Goal: Task Accomplishment & Management: Manage account settings

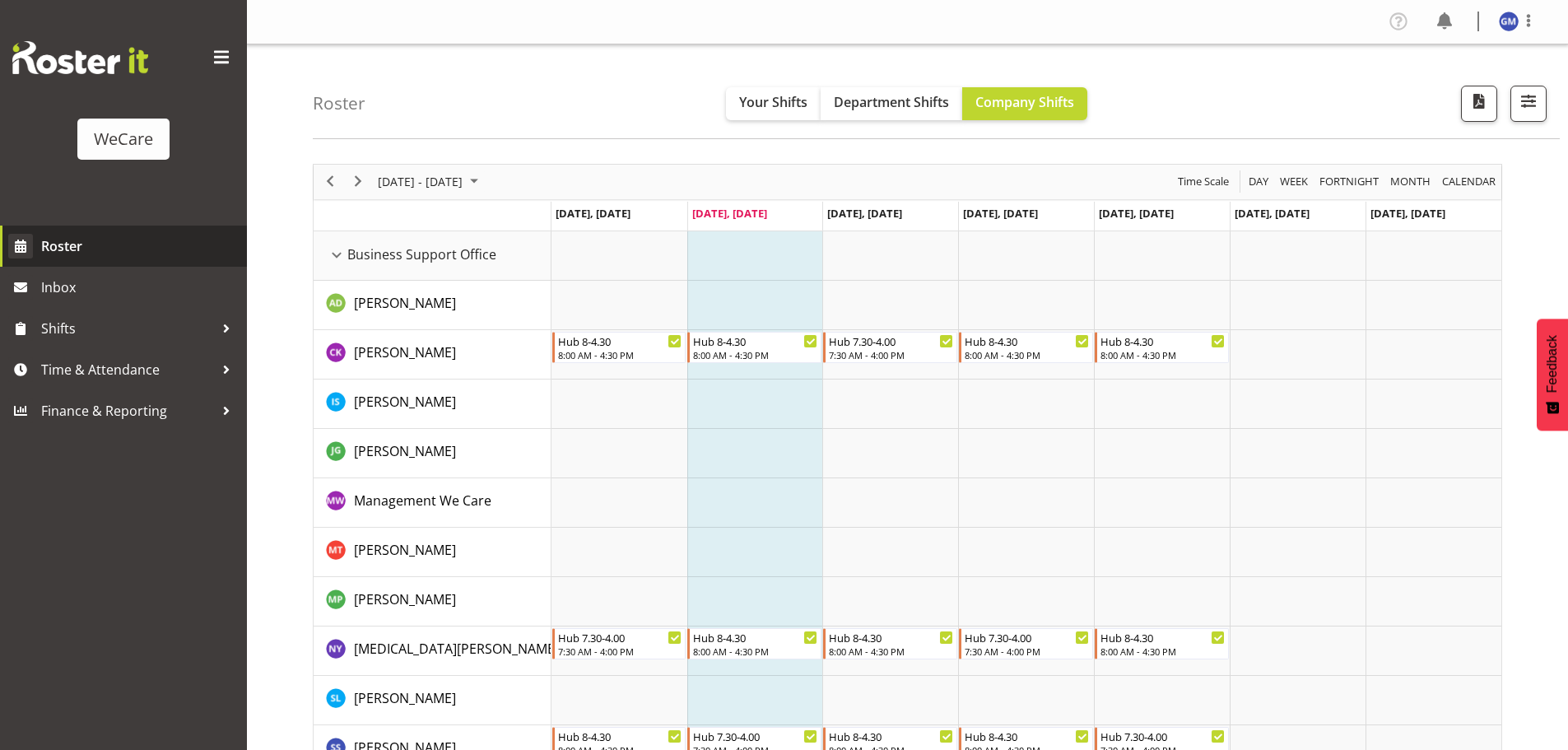
scroll to position [6404, 0]
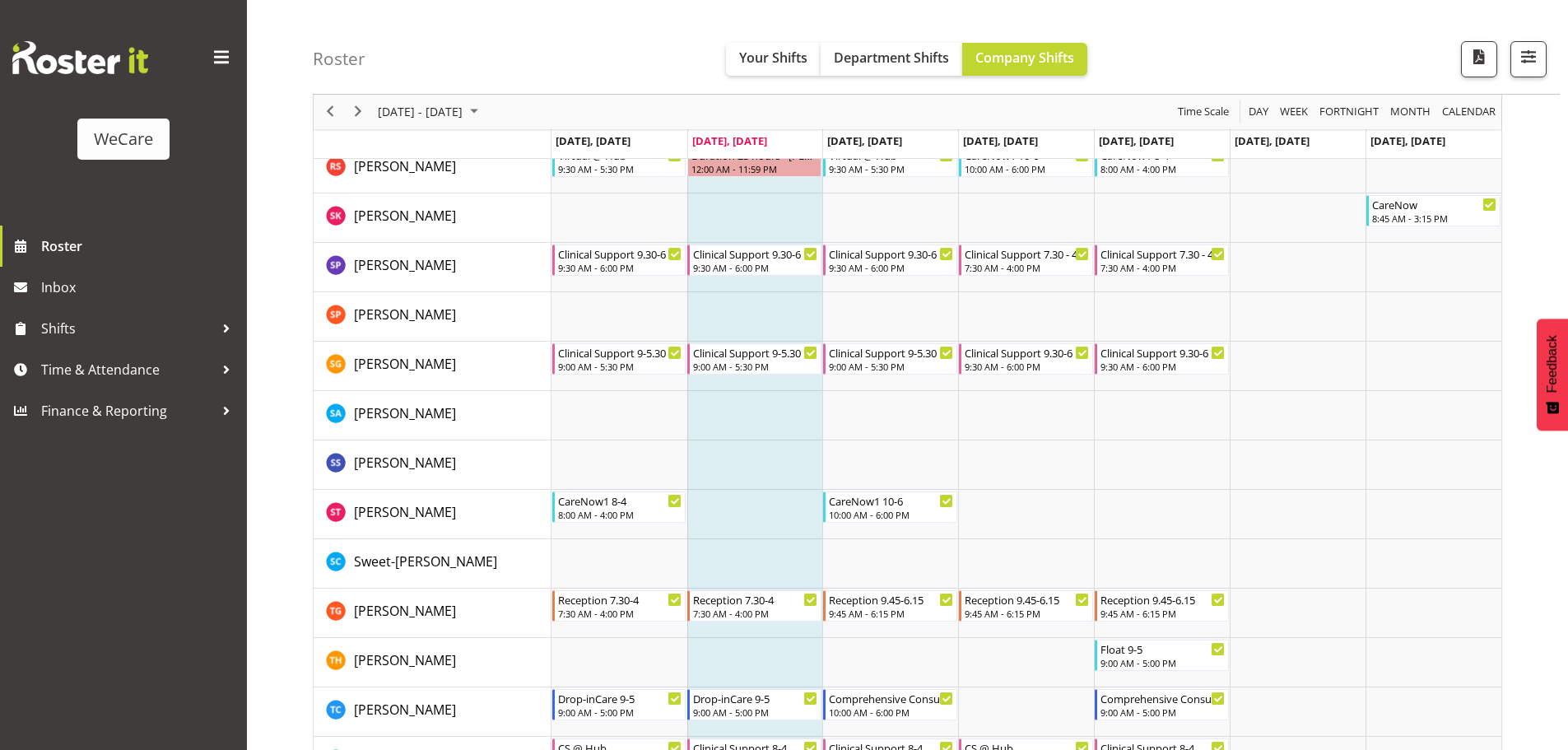
click at [224, 55] on span at bounding box center [221, 58] width 27 height 27
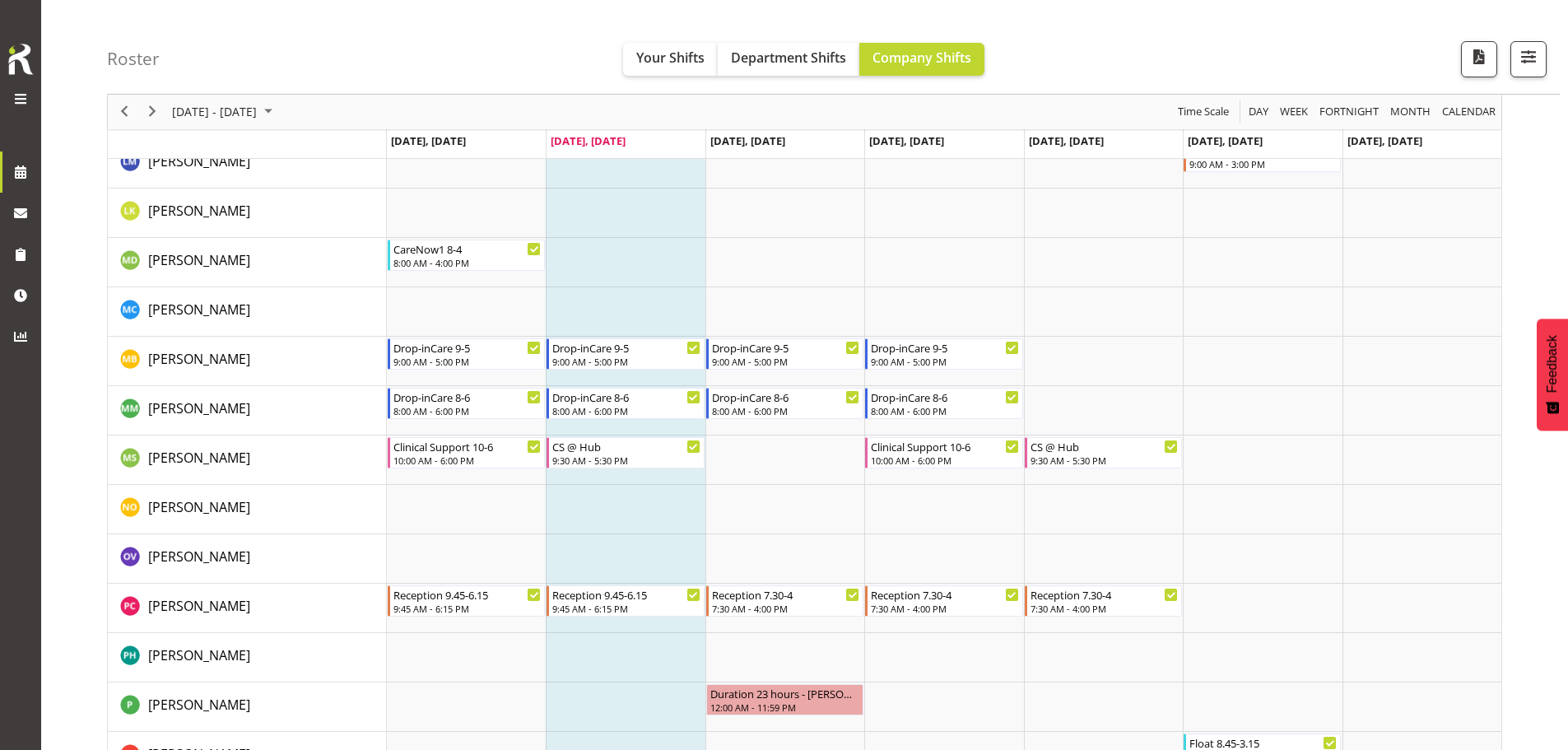
scroll to position [5746, 0]
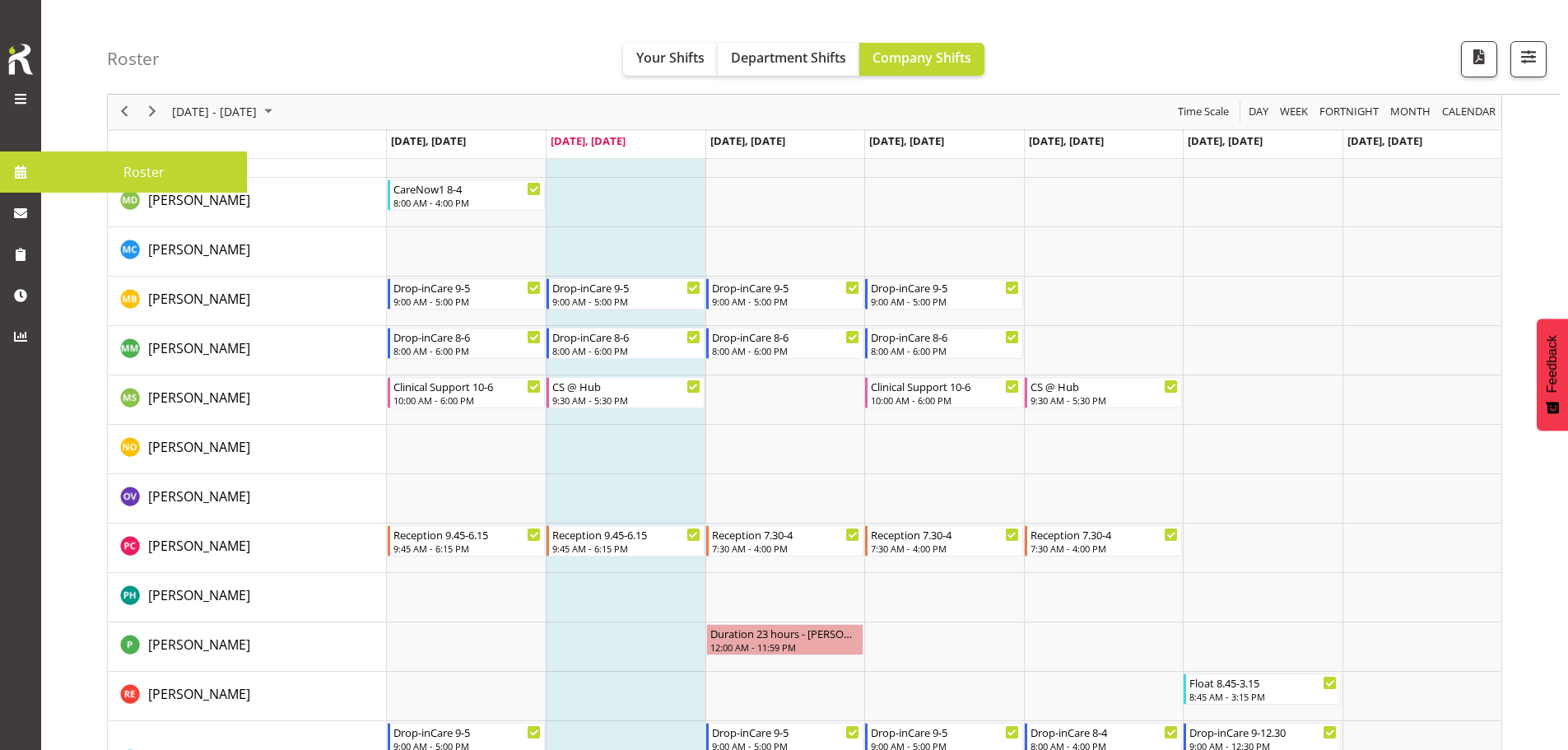
click at [19, 91] on span at bounding box center [20, 98] width 20 height 20
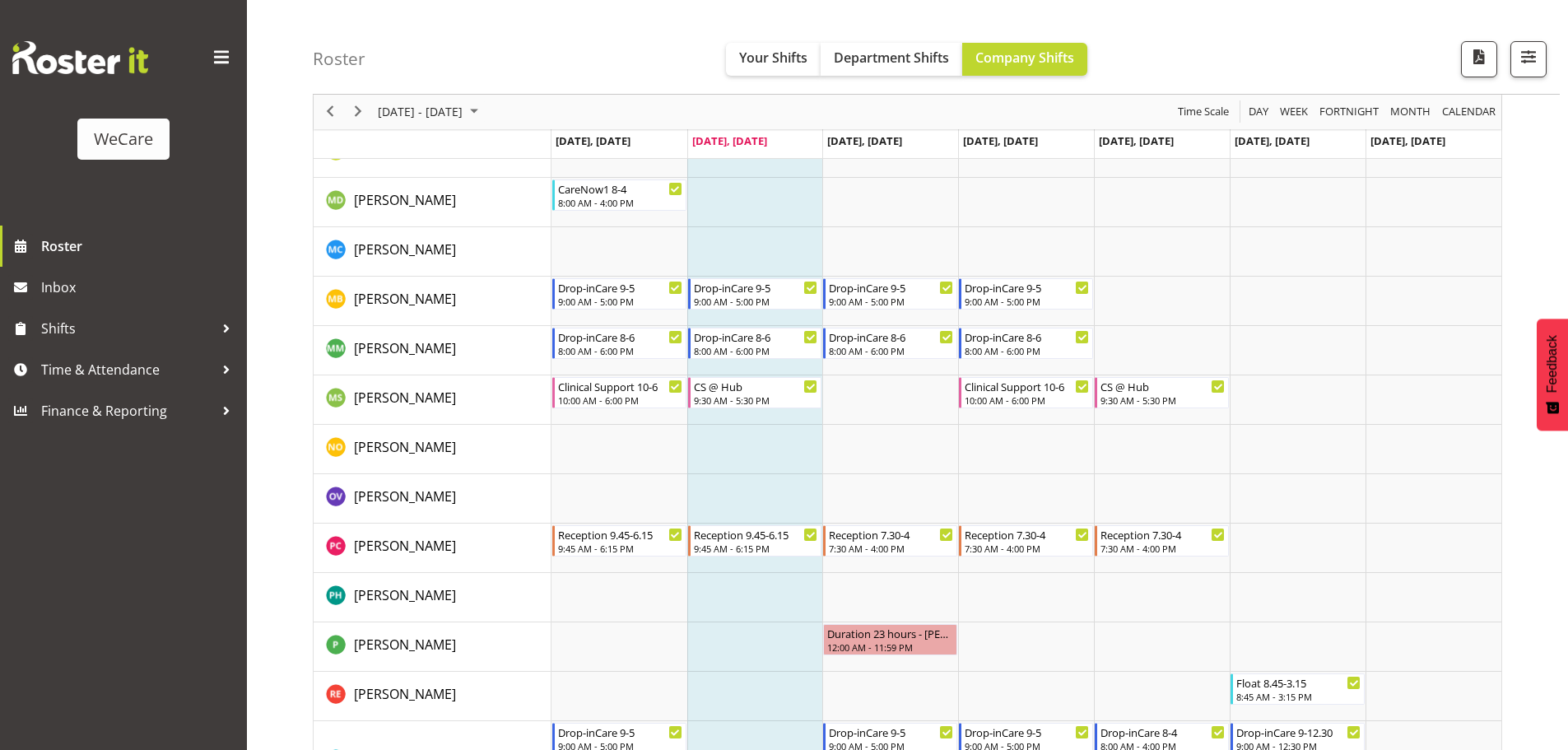
click at [226, 53] on span at bounding box center [221, 58] width 27 height 27
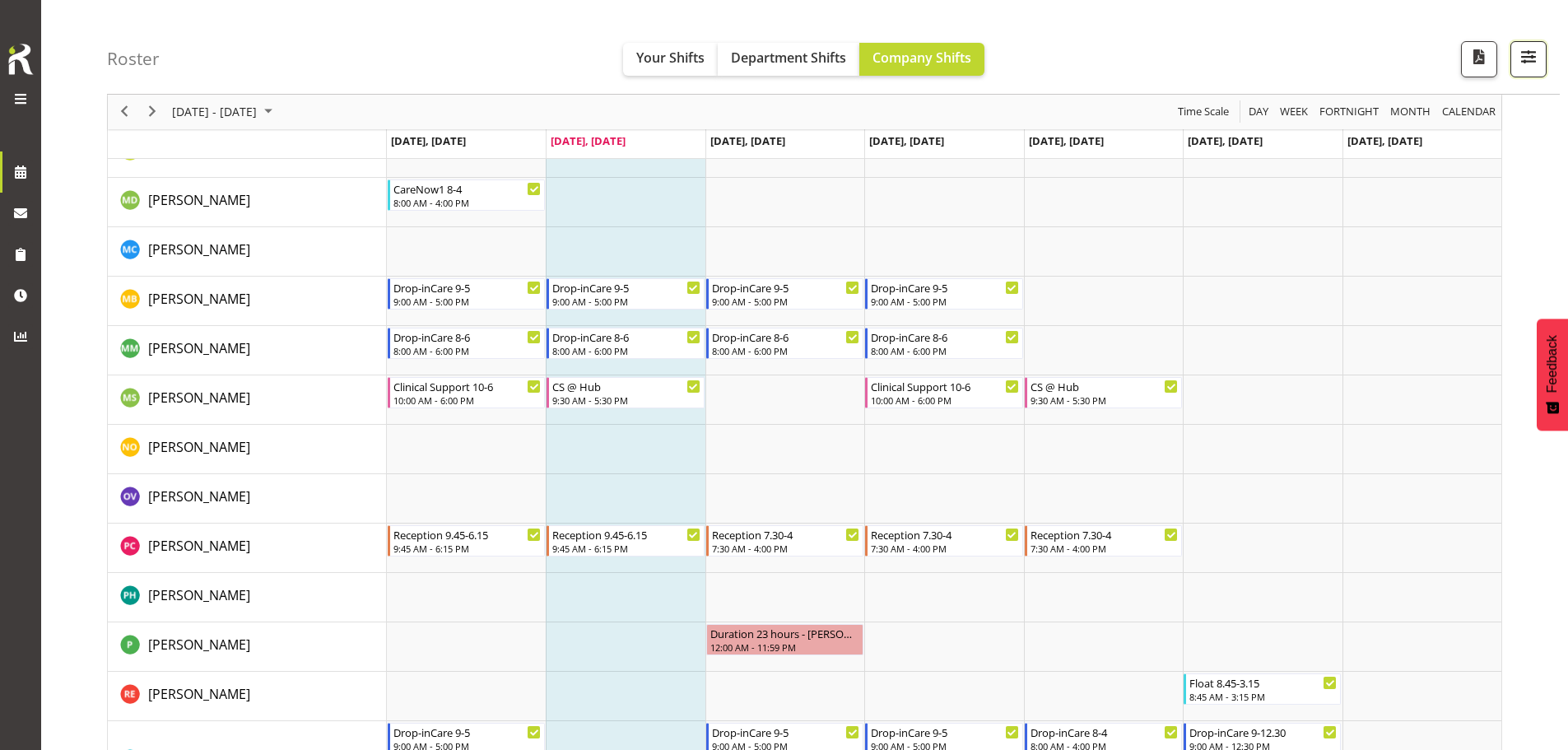
click at [1539, 63] on button "button" at bounding box center [1528, 59] width 36 height 36
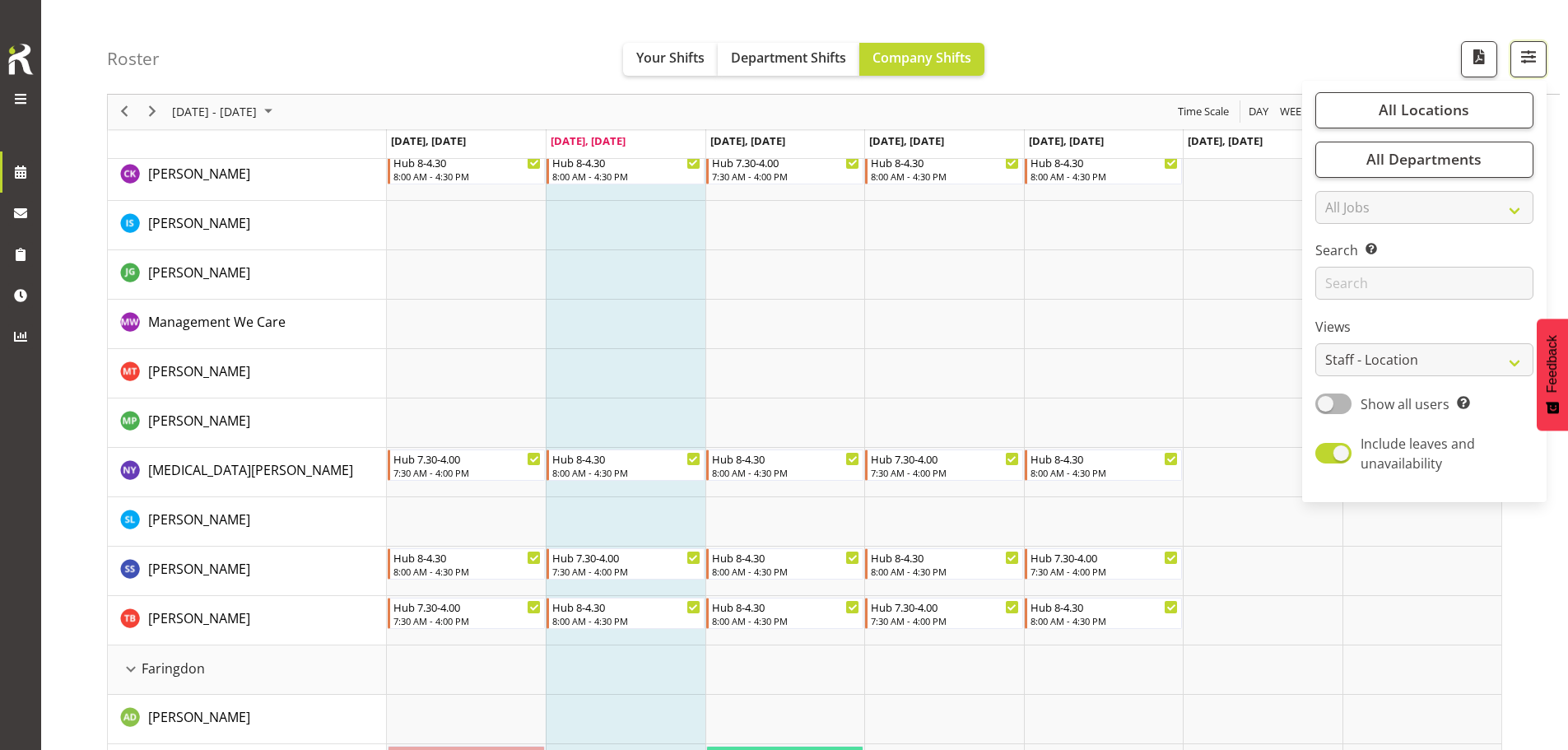
scroll to position [0, 0]
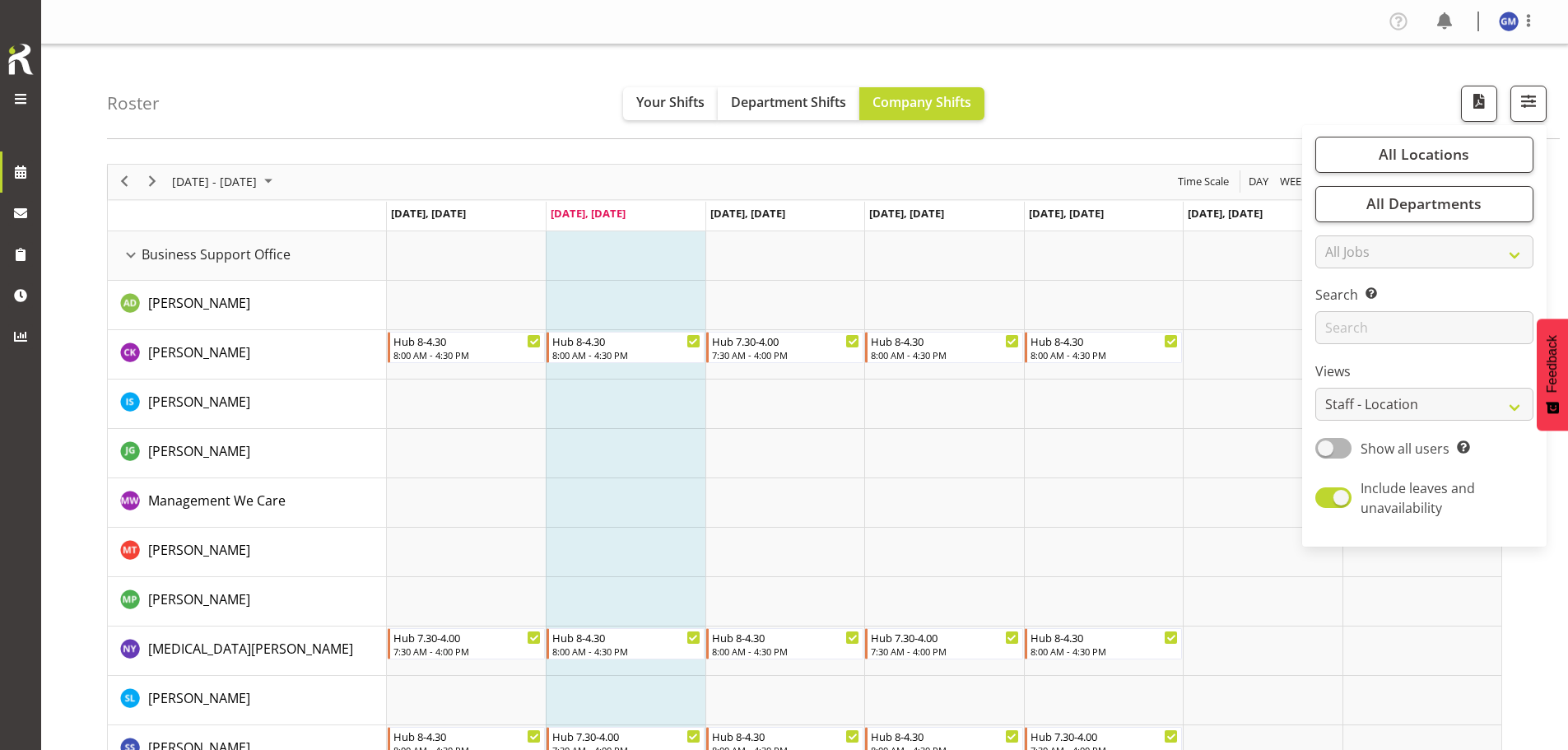
click at [21, 99] on span at bounding box center [20, 98] width 20 height 20
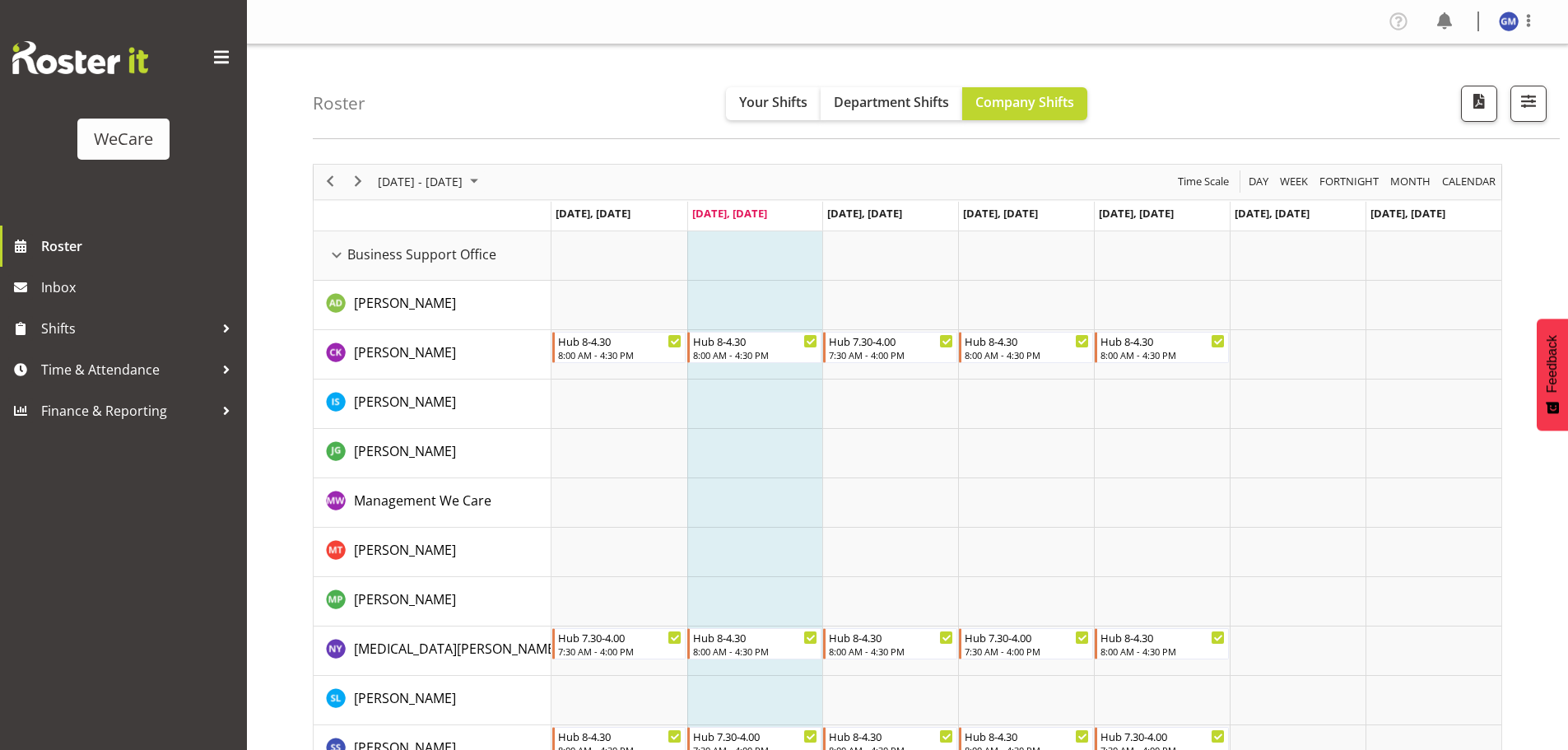
click at [225, 52] on span at bounding box center [221, 58] width 27 height 27
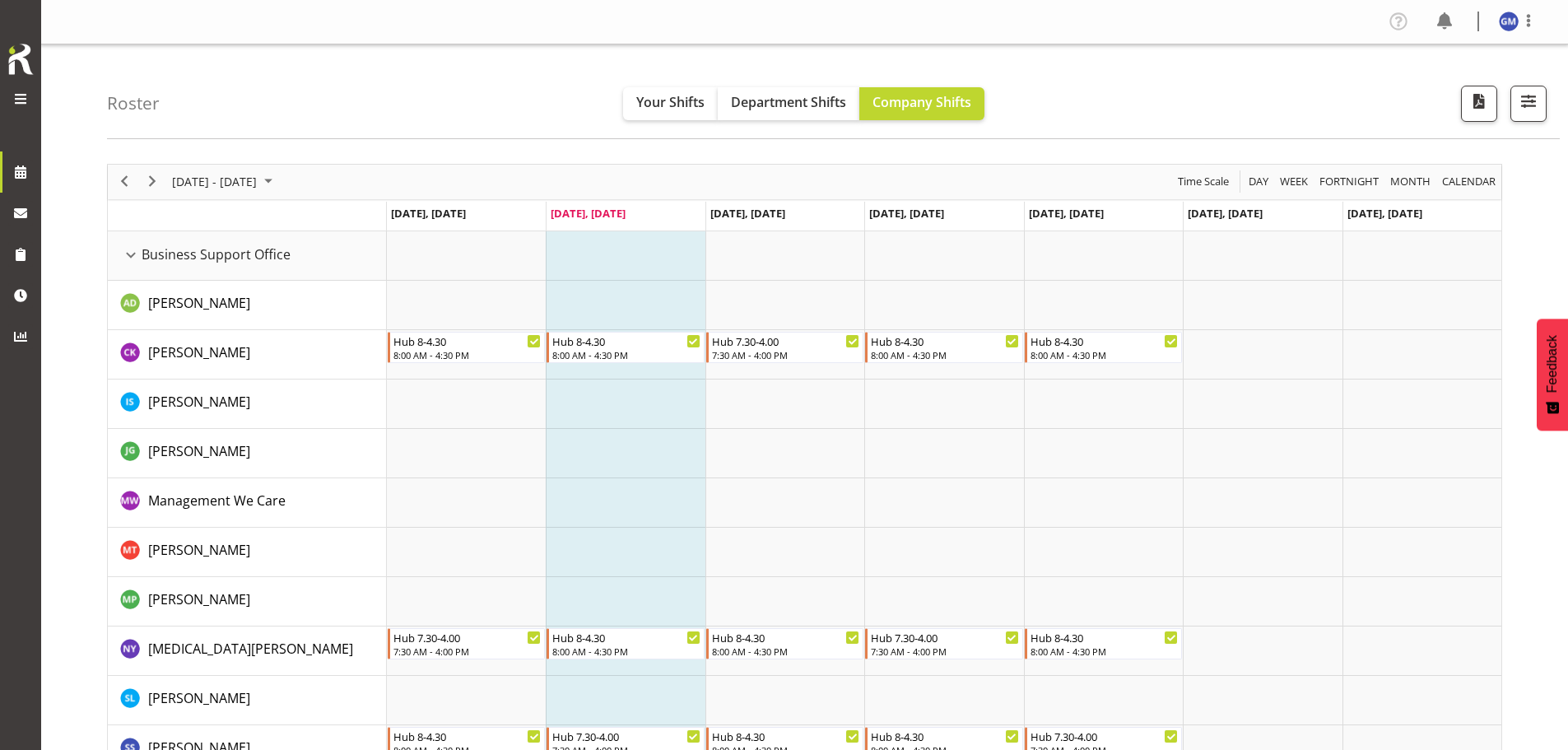
click at [11, 99] on span at bounding box center [20, 98] width 20 height 20
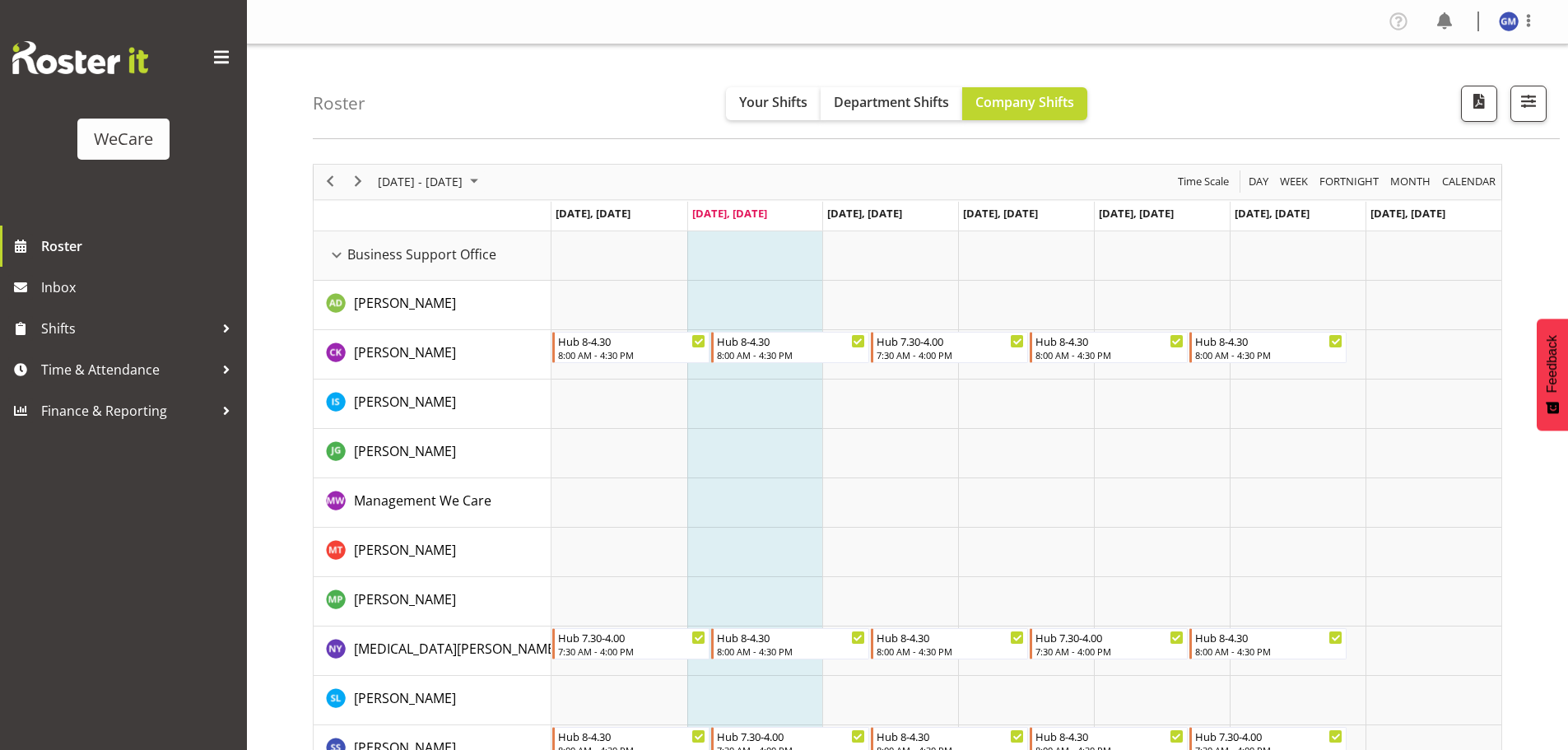
click at [65, 137] on div "WeCare" at bounding box center [123, 112] width 247 height 226
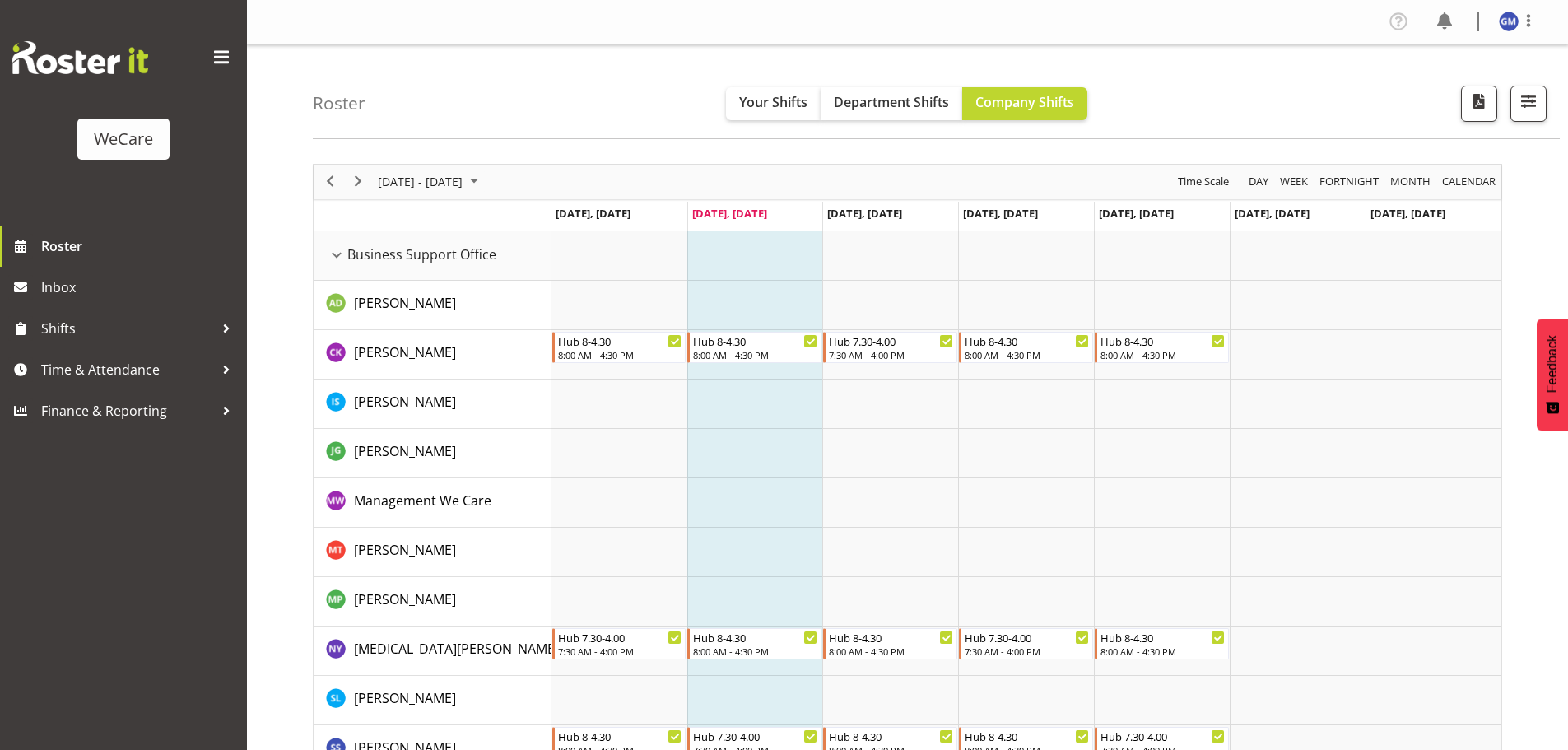
click at [103, 147] on div "WeCare" at bounding box center [123, 139] width 59 height 25
click at [1513, 21] on img at bounding box center [1508, 21] width 20 height 20
click at [1448, 81] on link "Log Out" at bounding box center [1459, 86] width 158 height 30
